Goal: Obtain resource: Obtain resource

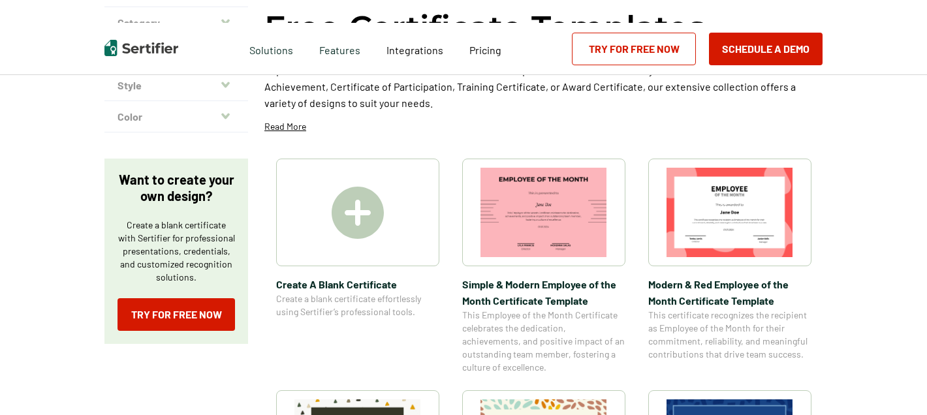
scroll to position [196, 0]
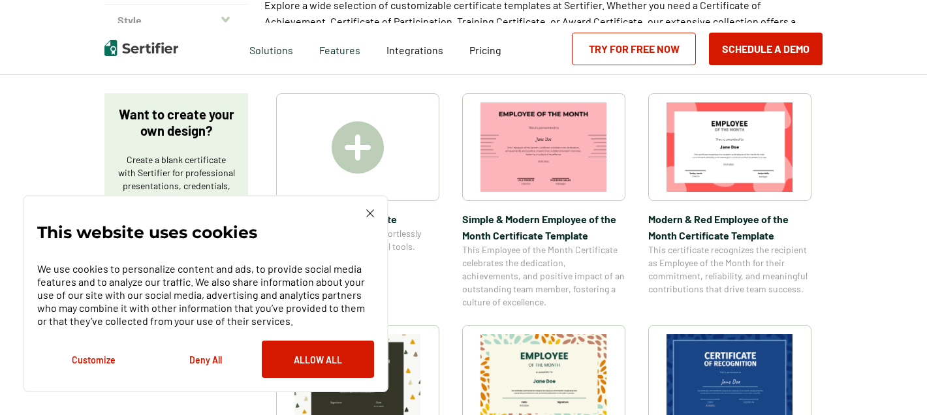
click at [213, 359] on button "Deny All" at bounding box center [206, 359] width 112 height 37
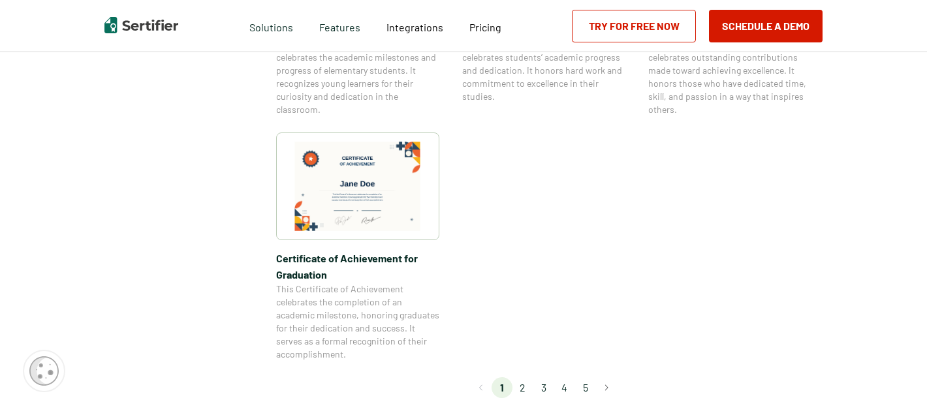
scroll to position [1176, 0]
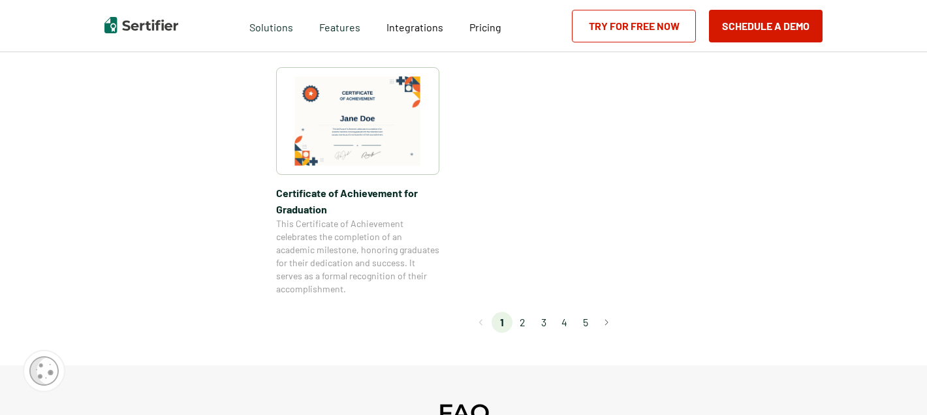
click at [524, 323] on li "2" at bounding box center [523, 322] width 21 height 21
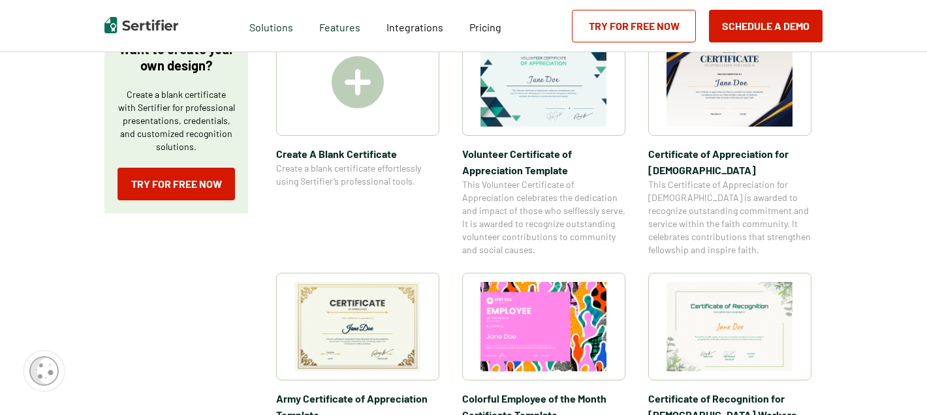
scroll to position [327, 0]
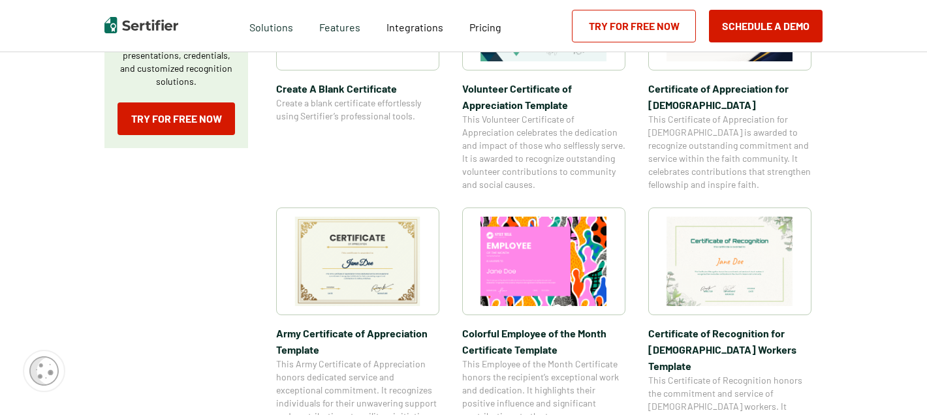
click at [380, 258] on img at bounding box center [358, 261] width 127 height 89
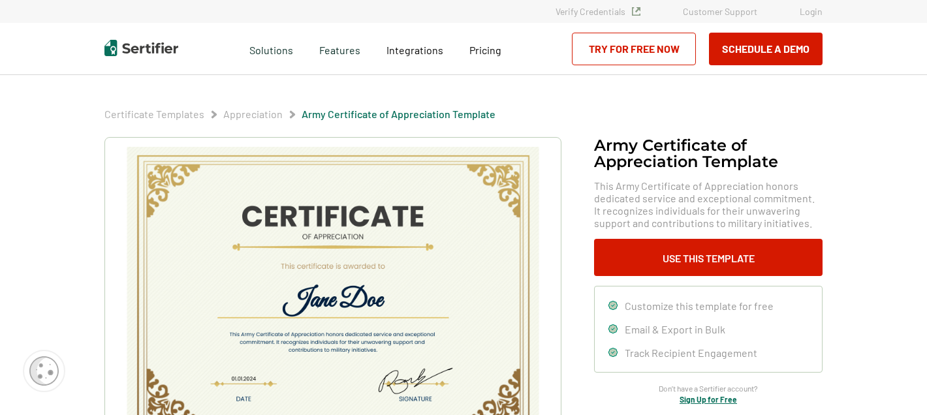
scroll to position [65, 0]
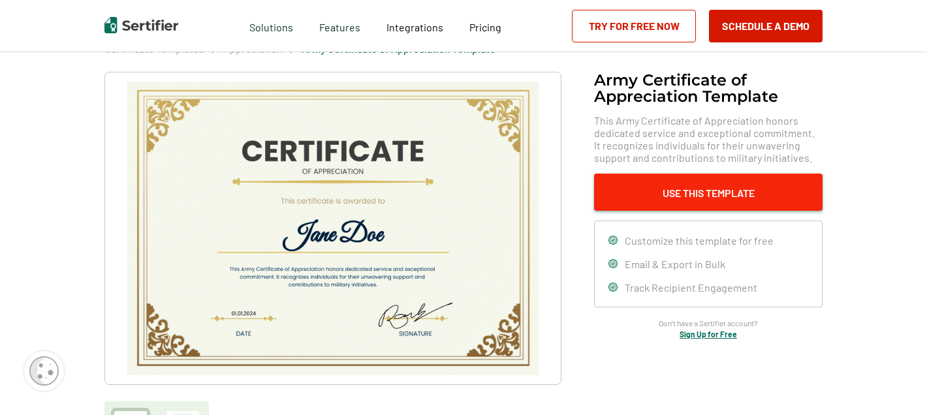
click at [670, 195] on button "Use This Template" at bounding box center [708, 192] width 229 height 37
click at [677, 187] on button "Use This Template" at bounding box center [708, 192] width 229 height 37
